Goal: Information Seeking & Learning: Learn about a topic

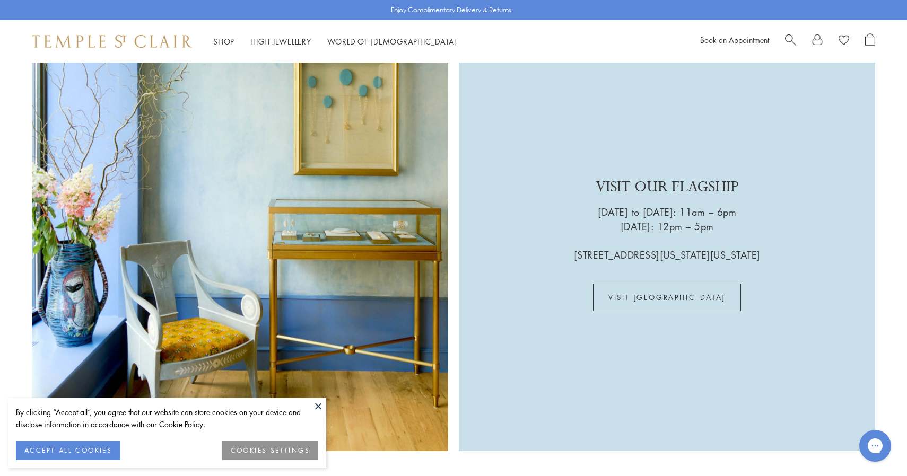
scroll to position [2461, 0]
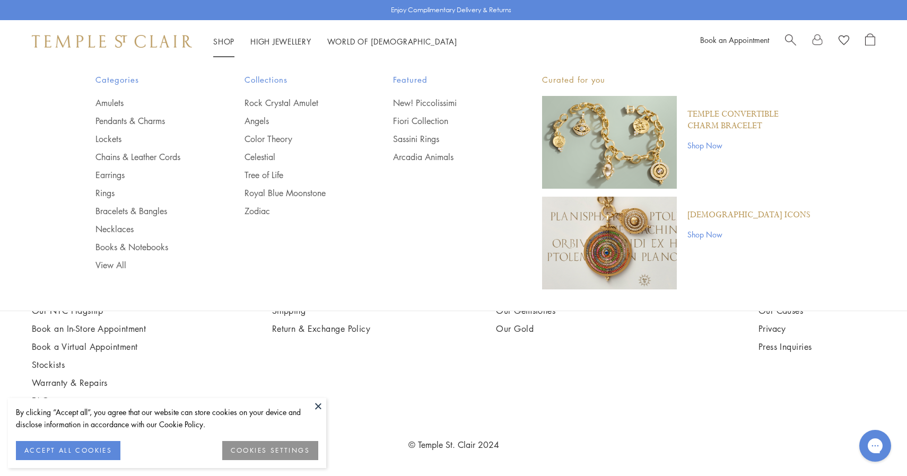
click at [659, 158] on img "Main navigation" at bounding box center [609, 142] width 135 height 93
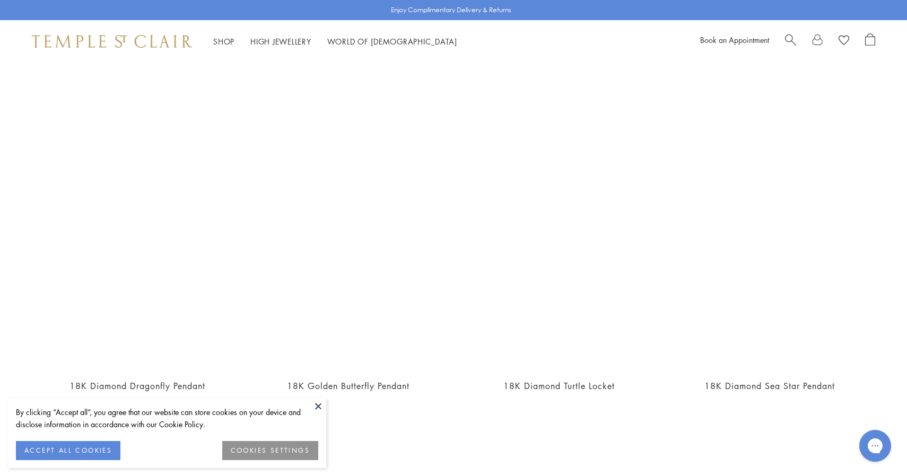
scroll to position [4687, 0]
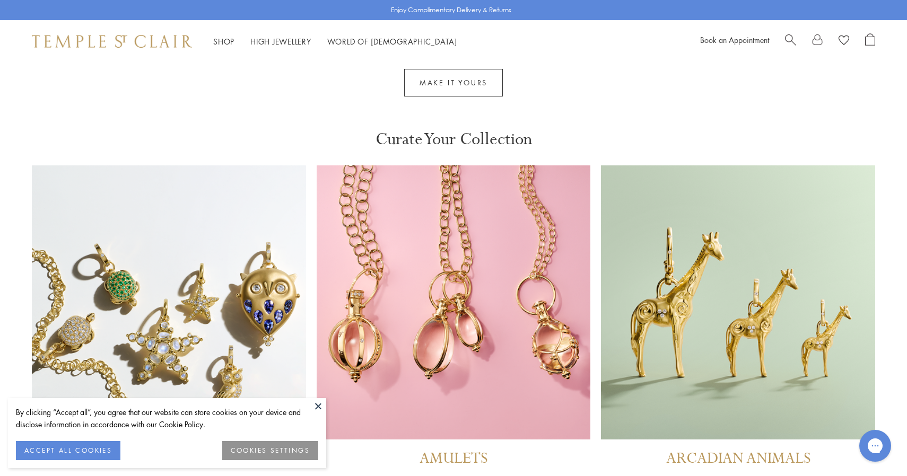
click at [319, 408] on button at bounding box center [318, 406] width 16 height 16
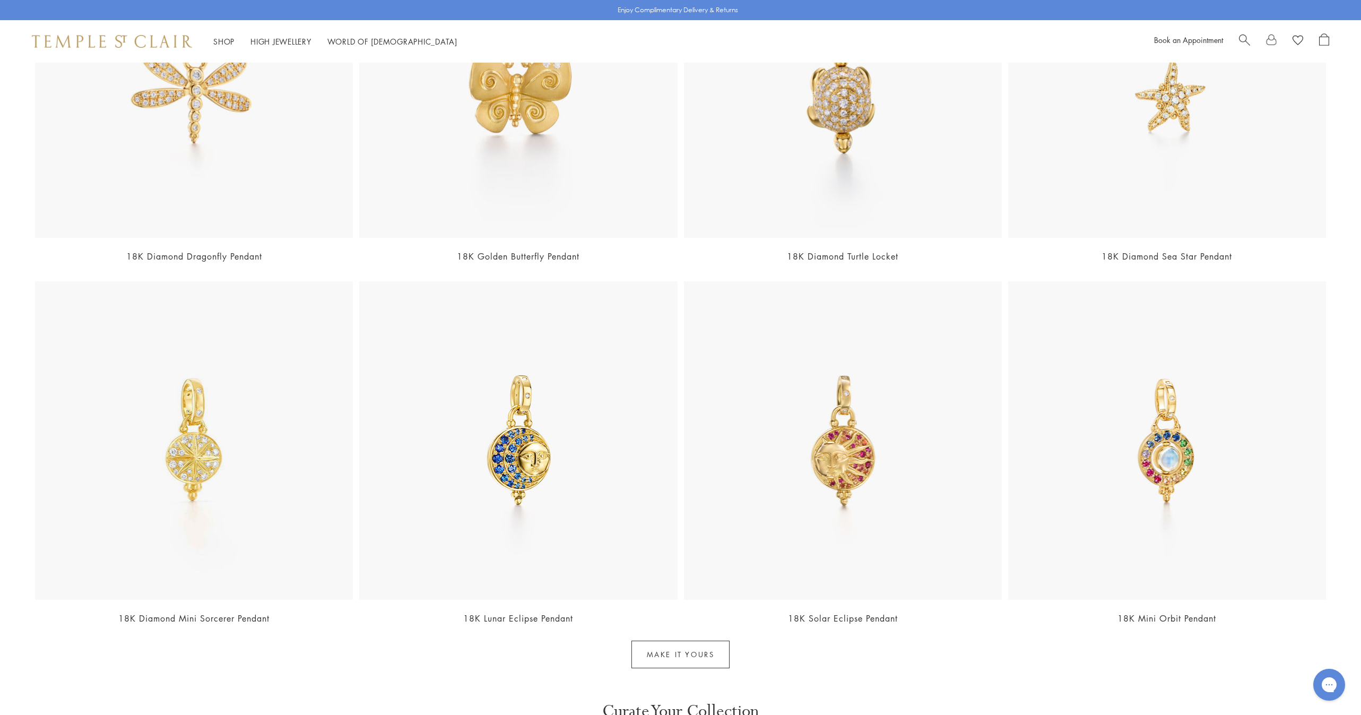
scroll to position [6408, 0]
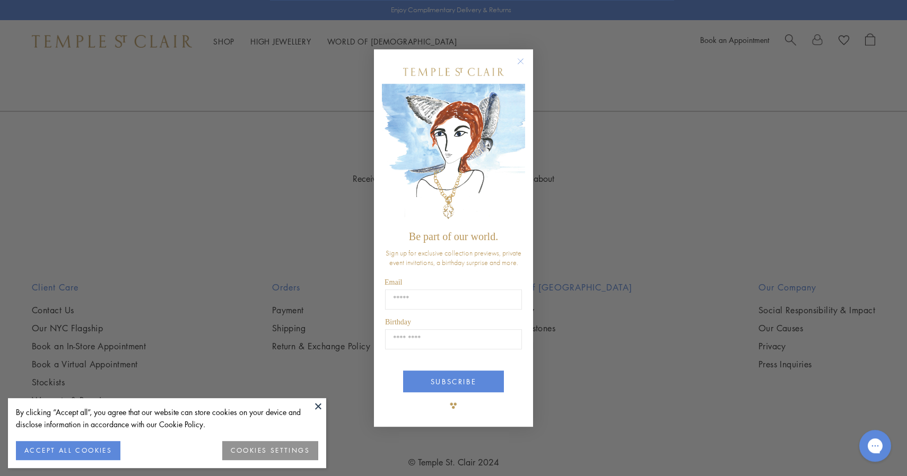
scroll to position [4929, 0]
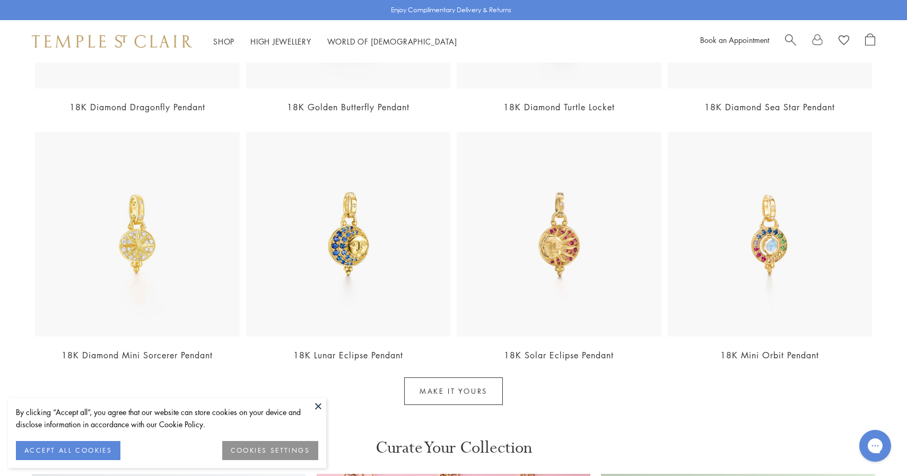
scroll to position [5170, 0]
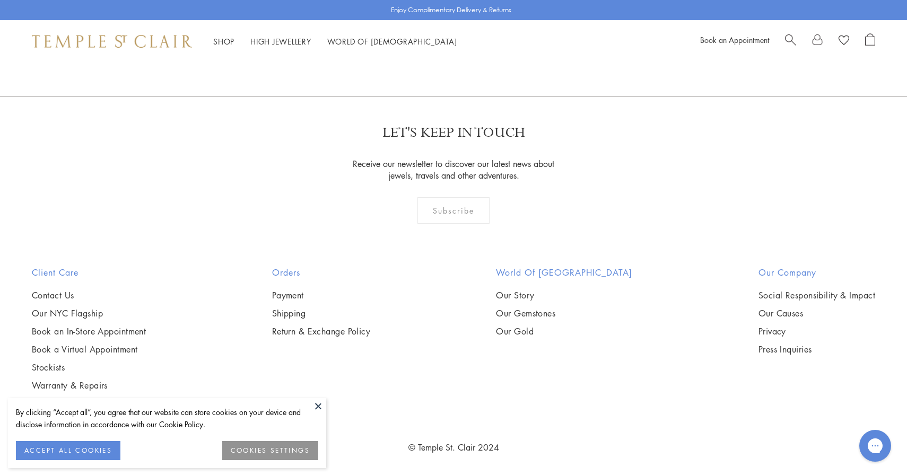
click at [315, 406] on button at bounding box center [318, 406] width 16 height 16
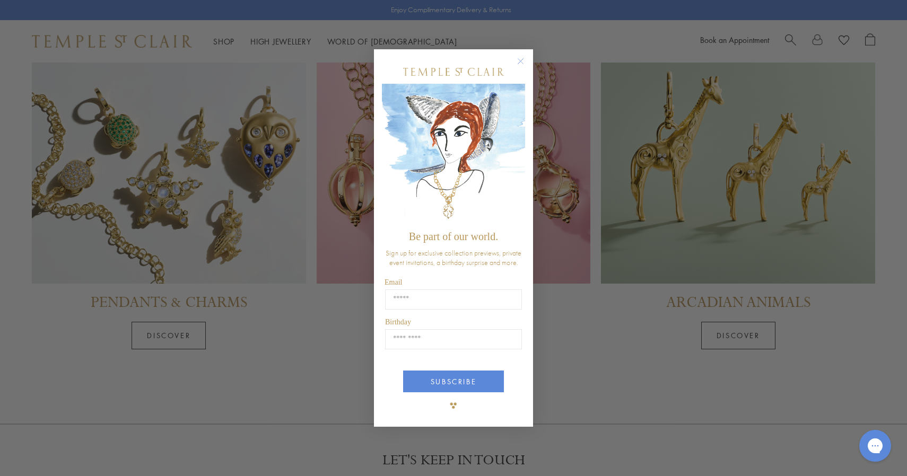
scroll to position [4484, 0]
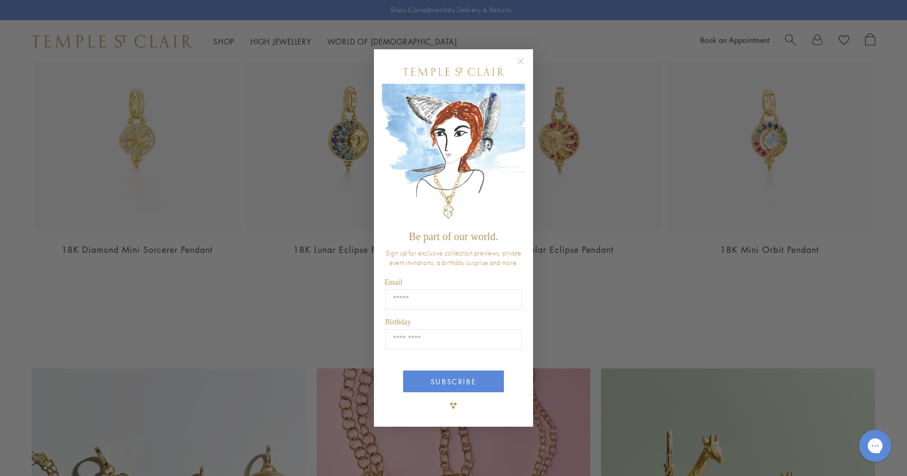
click at [525, 58] on circle "Close dialog" at bounding box center [521, 61] width 13 height 13
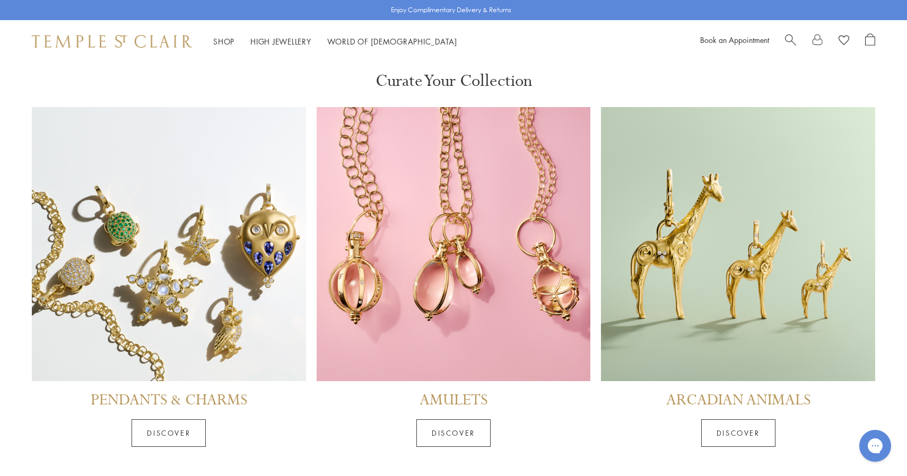
scroll to position [4748, 0]
